Goal: Find specific page/section

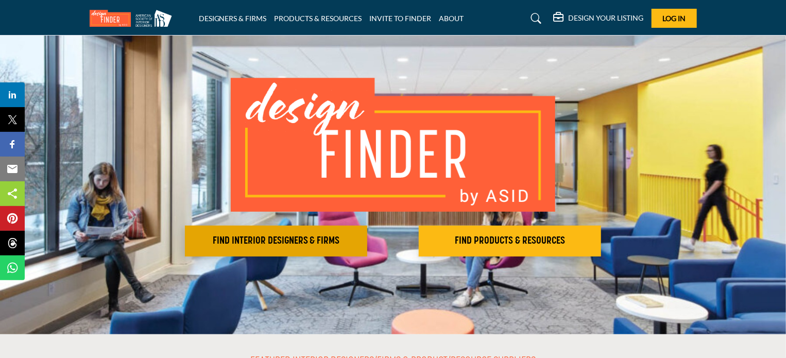
scroll to position [52, 0]
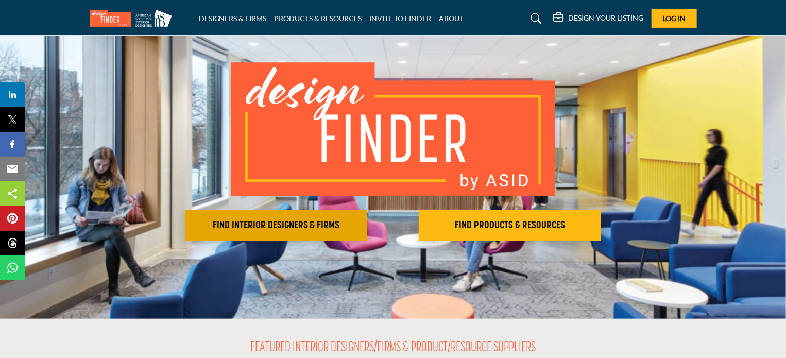
click at [337, 232] on button "FIND INTERIOR DESIGNERS & FIRMS" at bounding box center [276, 225] width 182 height 31
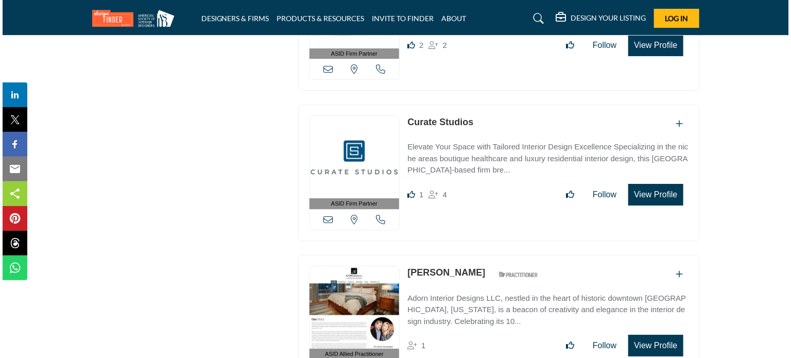
scroll to position [1854, 0]
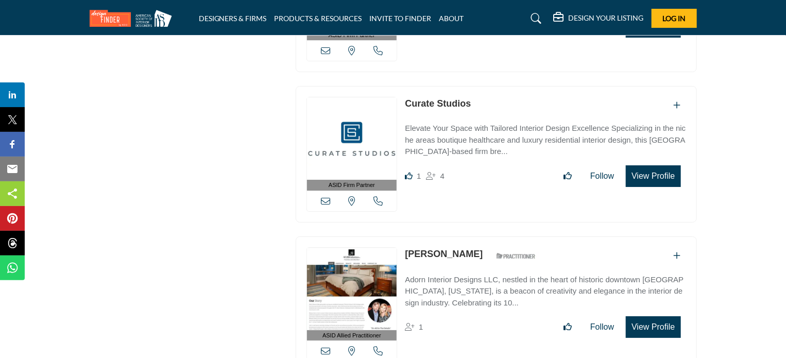
click at [661, 166] on button "View Profile" at bounding box center [653, 176] width 55 height 22
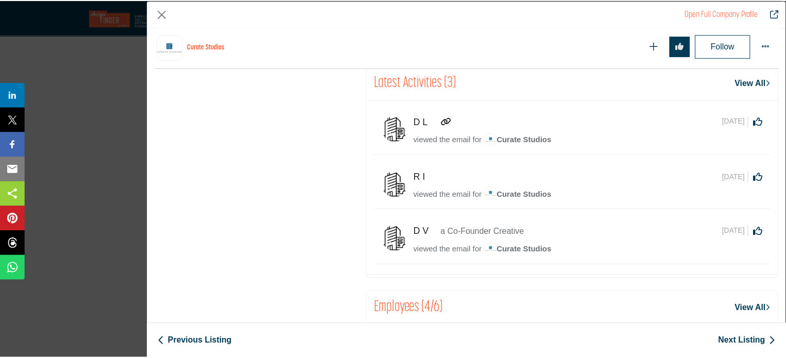
scroll to position [762, 0]
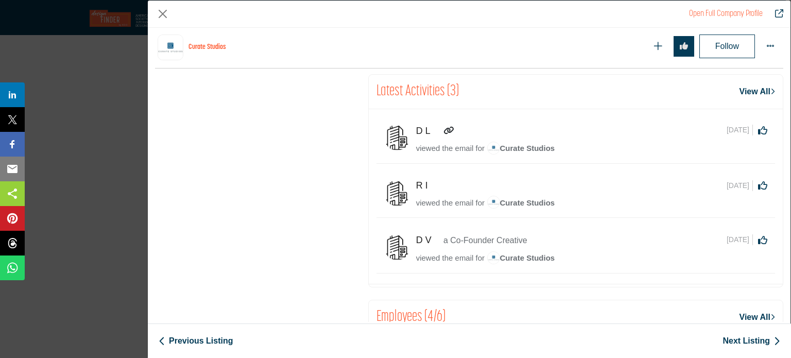
click at [153, 16] on div "Open Full Company Profile" at bounding box center [469, 14] width 643 height 27
click at [163, 12] on button "Close" at bounding box center [162, 13] width 15 height 15
